Goal: Check status: Check status

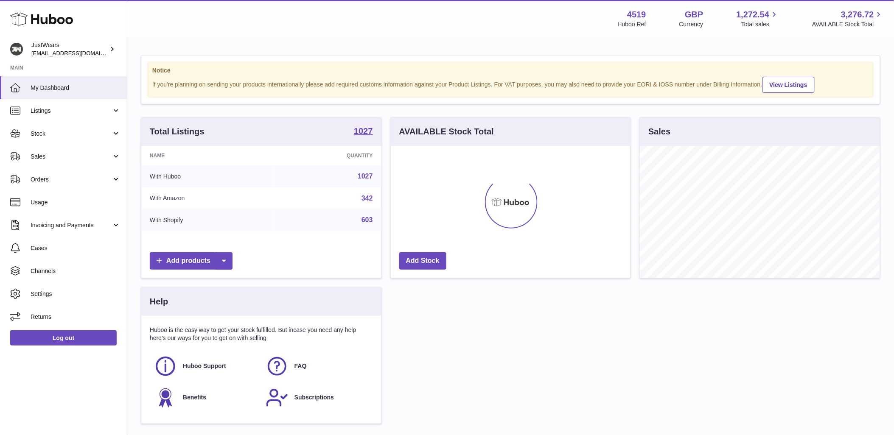
scroll to position [132, 240]
click at [66, 163] on link "Sales" at bounding box center [63, 156] width 127 height 23
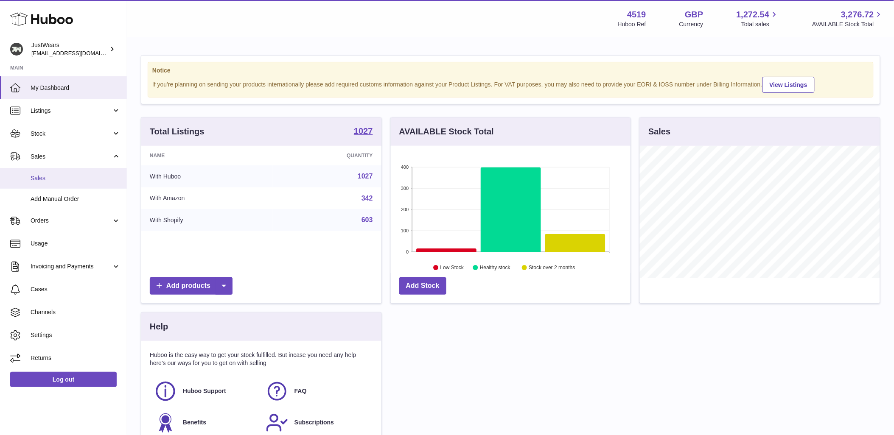
click at [61, 177] on span "Sales" at bounding box center [76, 178] width 90 height 8
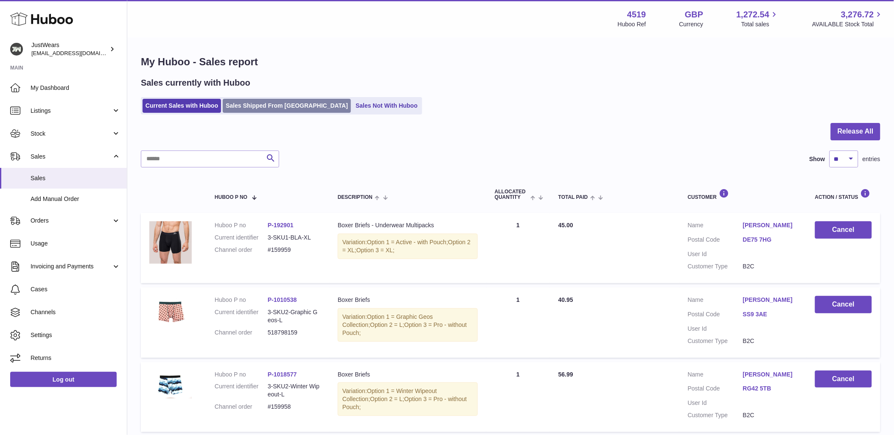
click at [234, 105] on link "Sales Shipped From Huboo" at bounding box center [287, 106] width 128 height 14
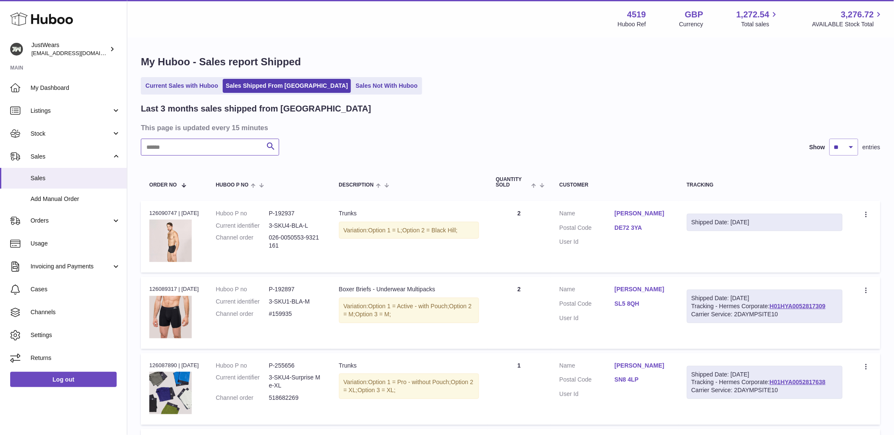
click at [168, 151] on input "text" at bounding box center [210, 147] width 138 height 17
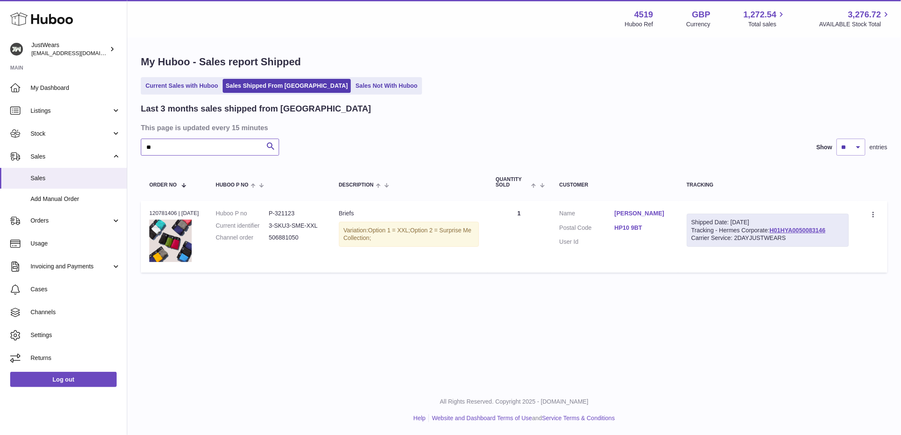
type input "*"
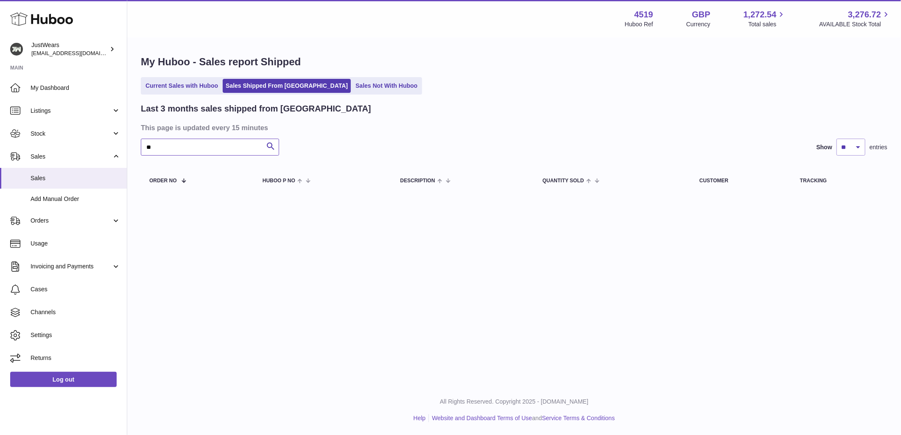
type input "*"
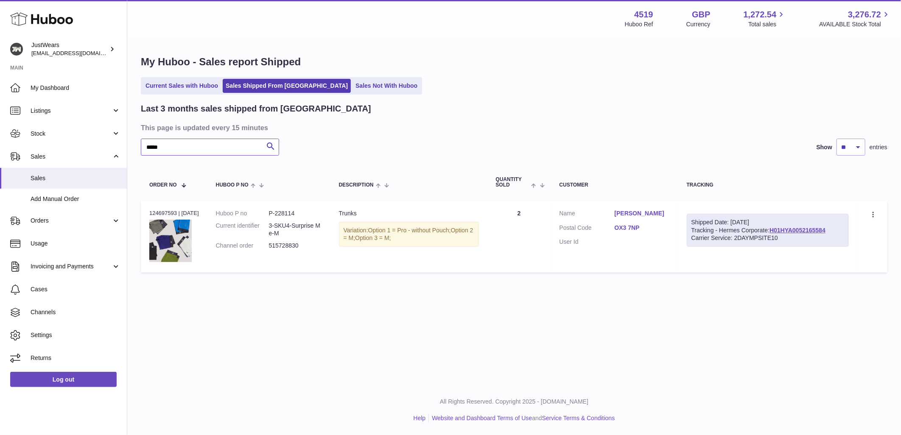
type input "*****"
